Goal: Information Seeking & Learning: Learn about a topic

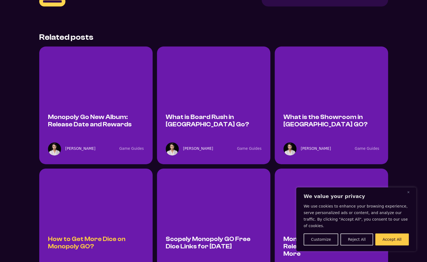
scroll to position [1063, 0]
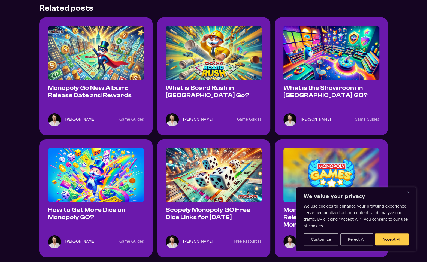
click at [83, 161] on div "How to Get More Dice on Monopoly GO?" at bounding box center [96, 184] width 96 height 73
click at [77, 207] on link "How to Get More Dice on Monopoly GO?" at bounding box center [86, 214] width 77 height 14
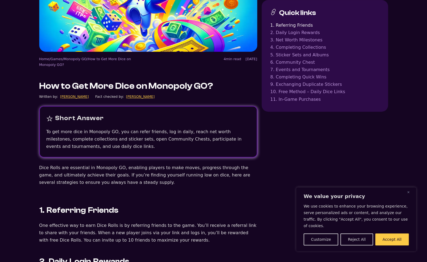
scroll to position [163, 0]
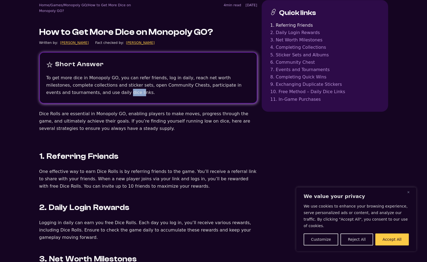
drag, startPoint x: 72, startPoint y: 92, endPoint x: 85, endPoint y: 91, distance: 12.8
click at [85, 91] on span "To get more dice in Monopoly GO, you can refer friends, log in daily, reach net…" at bounding box center [143, 85] width 195 height 20
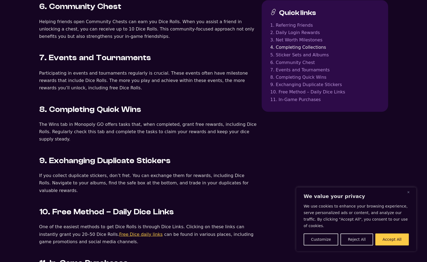
scroll to position [627, 0]
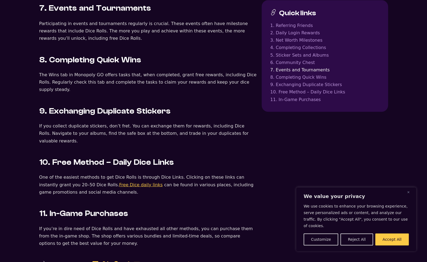
click at [119, 182] on link "Free Dice daily links" at bounding box center [141, 184] width 44 height 5
click at [325, 92] on link "10. Free Method – Daily Dice Links" at bounding box center [324, 91] width 109 height 7
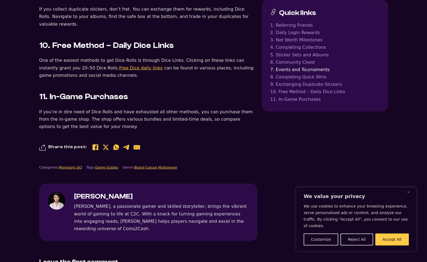
scroll to position [754, 0]
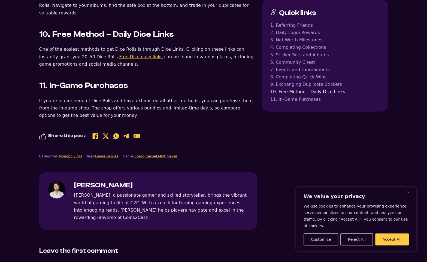
click at [119, 54] on link "Free Dice daily links" at bounding box center [141, 56] width 44 height 5
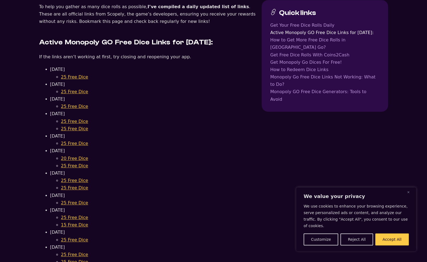
scroll to position [272, 0]
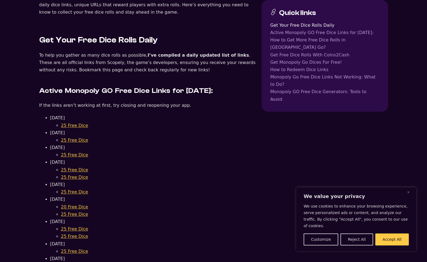
click at [73, 128] on link "25 Free Dice" at bounding box center [74, 125] width 27 height 5
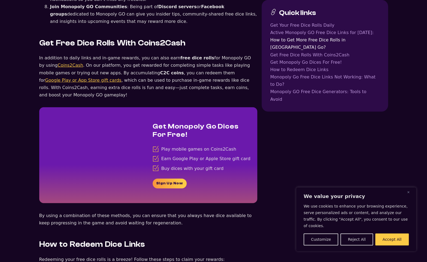
scroll to position [872, 0]
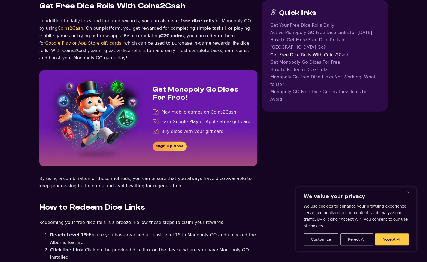
click at [57, 26] on link "Coins2Cash" at bounding box center [70, 28] width 26 height 5
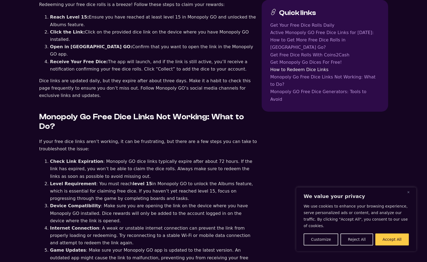
scroll to position [954, 0]
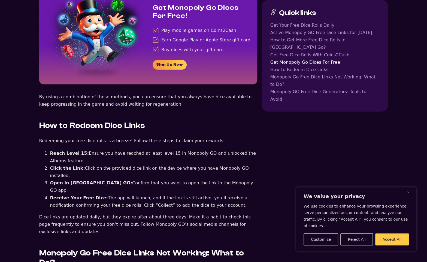
click at [302, 51] on link "Get Free Dice Rolls With Coins2Cash" at bounding box center [324, 54] width 109 height 7
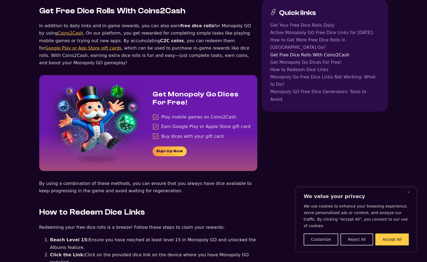
scroll to position [1030, 0]
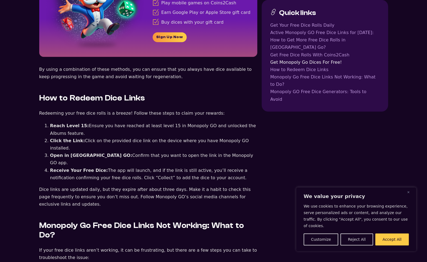
scroll to position [954, 0]
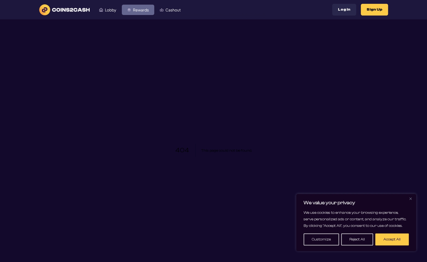
click at [144, 9] on span "Rewards" at bounding box center [141, 10] width 16 height 4
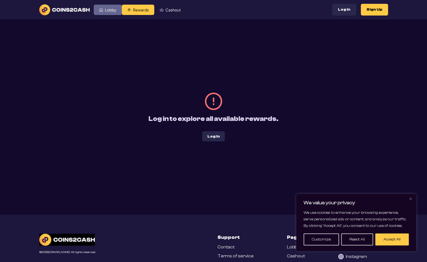
click at [115, 13] on link "Lobby" at bounding box center [108, 10] width 28 height 10
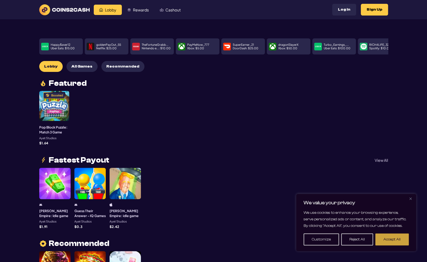
click at [394, 238] on button "Accept All" at bounding box center [392, 239] width 34 height 12
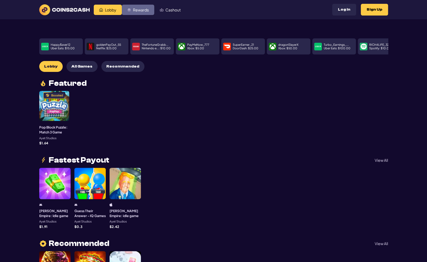
click at [138, 9] on span "Rewards" at bounding box center [141, 10] width 16 height 4
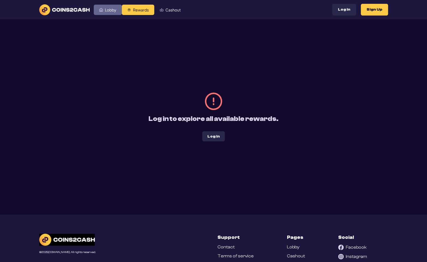
click at [101, 12] on link "Lobby" at bounding box center [108, 10] width 28 height 10
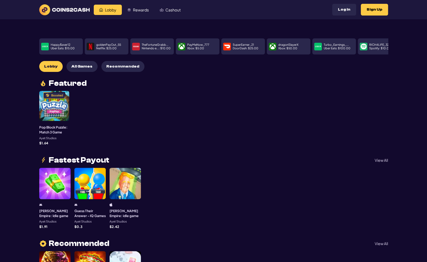
click at [83, 61] on button "All Games" at bounding box center [81, 66] width 31 height 11
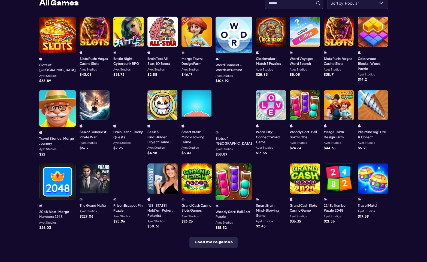
scroll to position [136, 0]
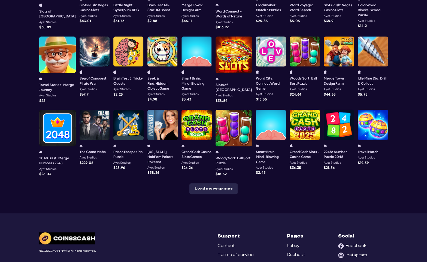
click at [197, 181] on div "Happy$aver12 Uber Eats : $ 15.00 goldenPayOut_55 Netflix : $ 25.00 TheFortuneGr…" at bounding box center [213, 48] width 349 height 330
click at [197, 180] on div "Happy$aver12 Uber Eats : $ 15.00 goldenPayOut_55 Netflix : $ 25.00 TheFortuneGr…" at bounding box center [213, 48] width 349 height 330
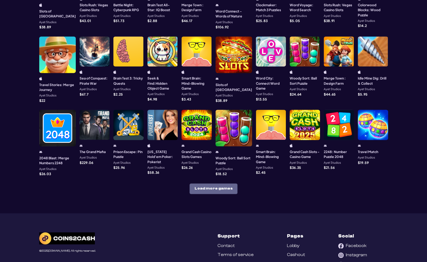
click at [212, 183] on button "Load more games" at bounding box center [213, 188] width 48 height 11
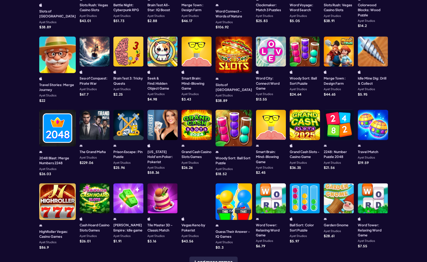
scroll to position [0, 0]
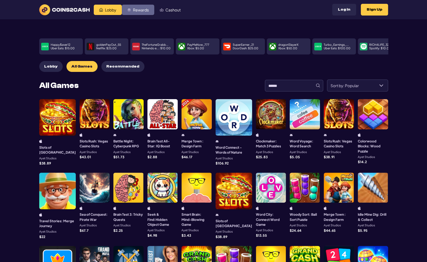
click at [142, 12] on link "Rewards" at bounding box center [138, 10] width 32 height 10
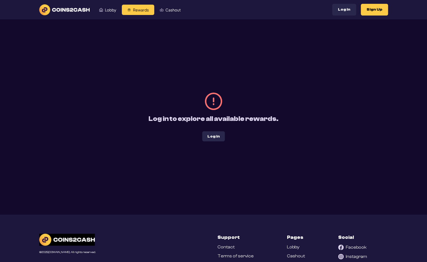
scroll to position [43, 0]
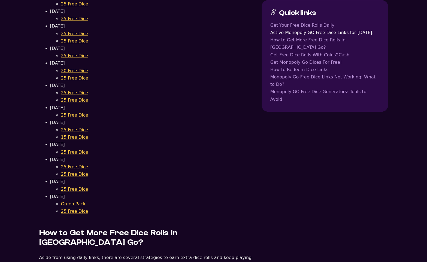
scroll to position [599, 0]
